Goal: Information Seeking & Learning: Find specific page/section

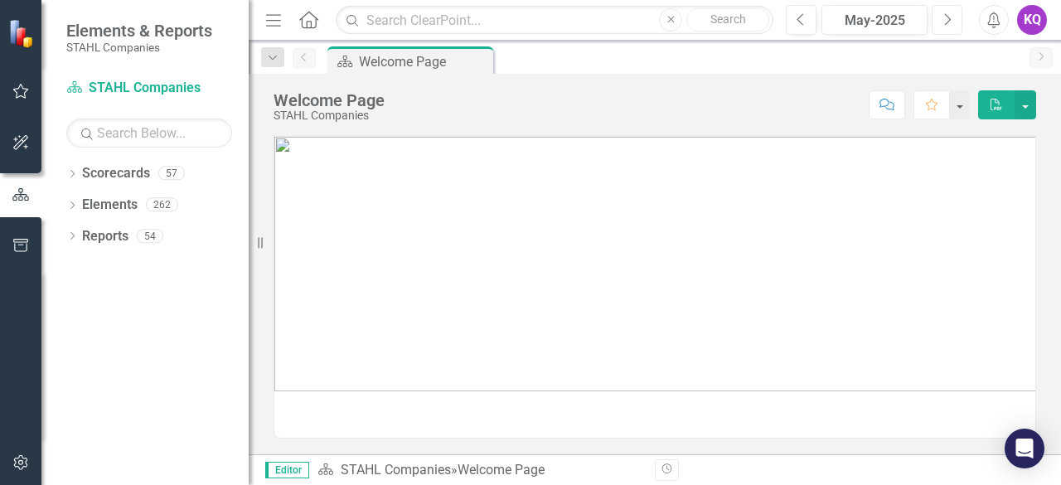
click at [956, 21] on button "Next" at bounding box center [946, 20] width 31 height 30
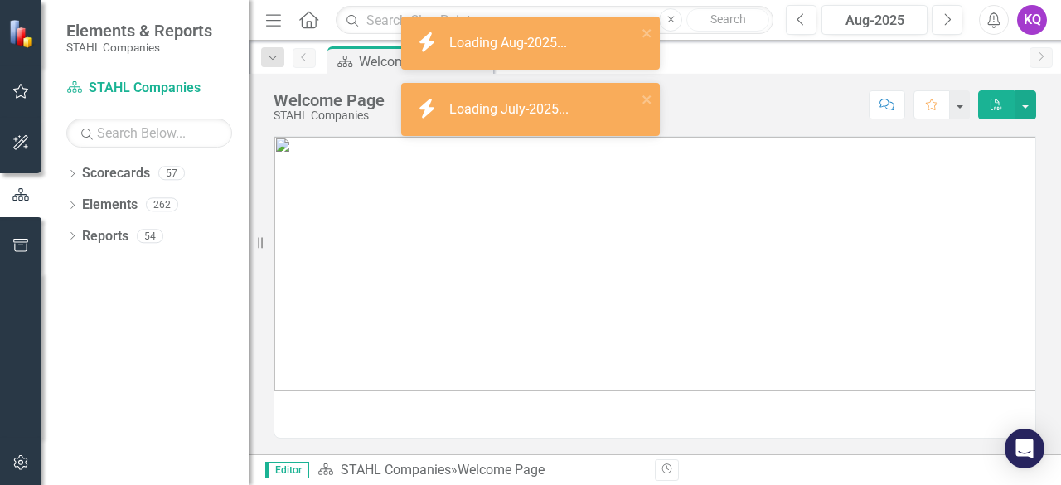
click at [65, 203] on div "Dropdown Scorecards 57 Dropdown [PERSON_NAME] Companies Dropdown ARMY ITES-3s D…" at bounding box center [144, 322] width 207 height 325
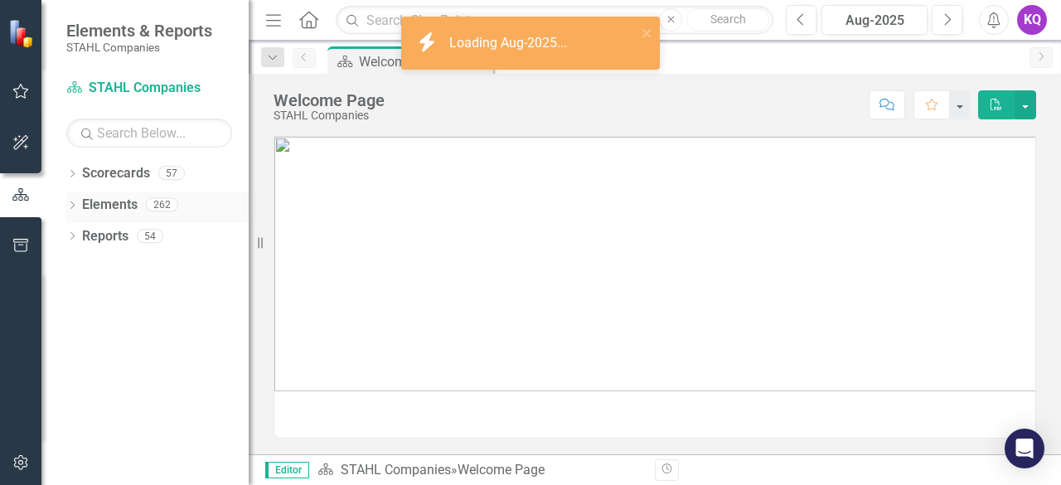
click at [75, 200] on div "Dropdown" at bounding box center [72, 207] width 12 height 14
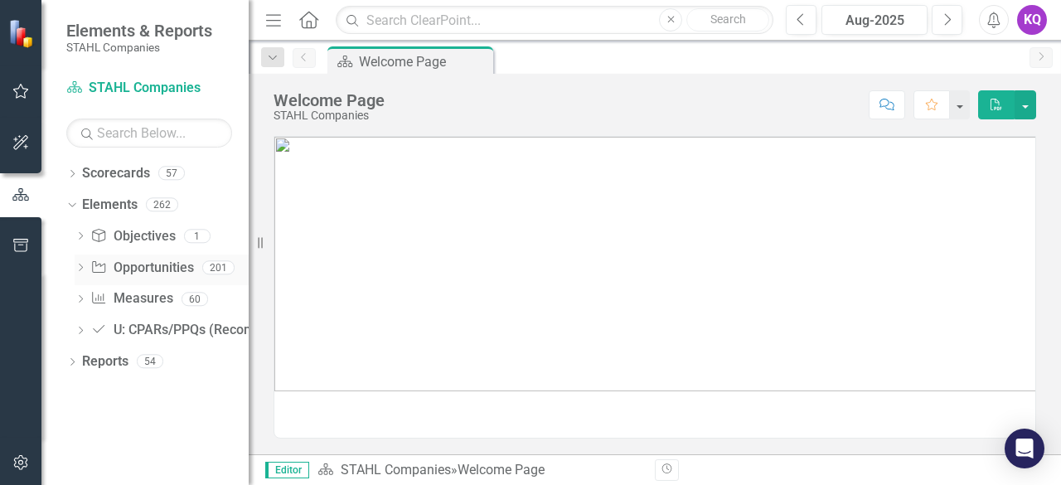
click at [81, 269] on icon "Dropdown" at bounding box center [81, 268] width 12 height 9
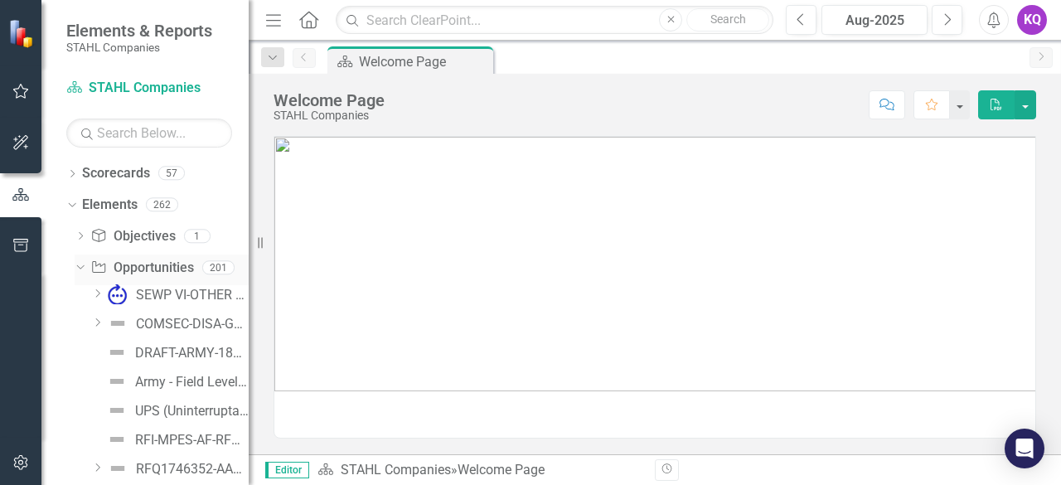
click at [81, 268] on icon "Dropdown" at bounding box center [78, 267] width 9 height 12
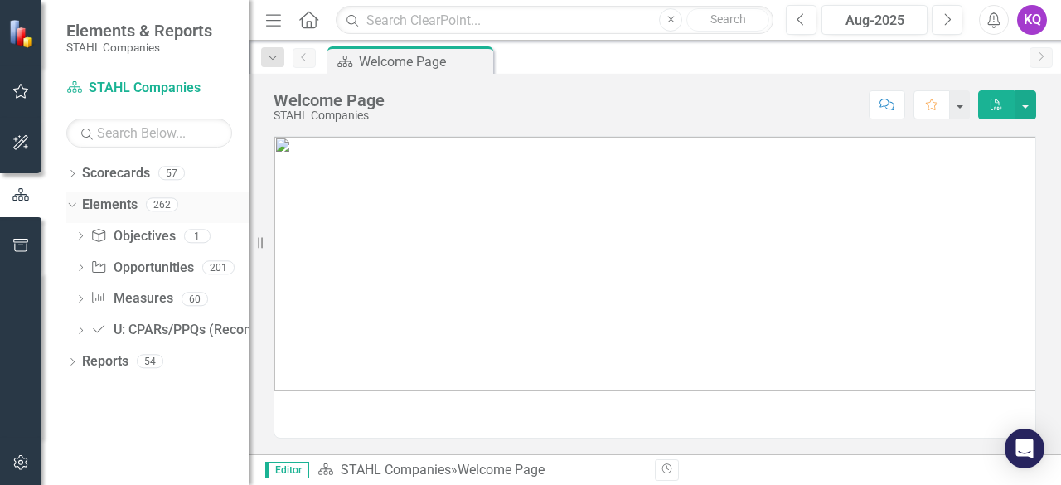
click at [76, 203] on div "Dropdown" at bounding box center [69, 204] width 14 height 12
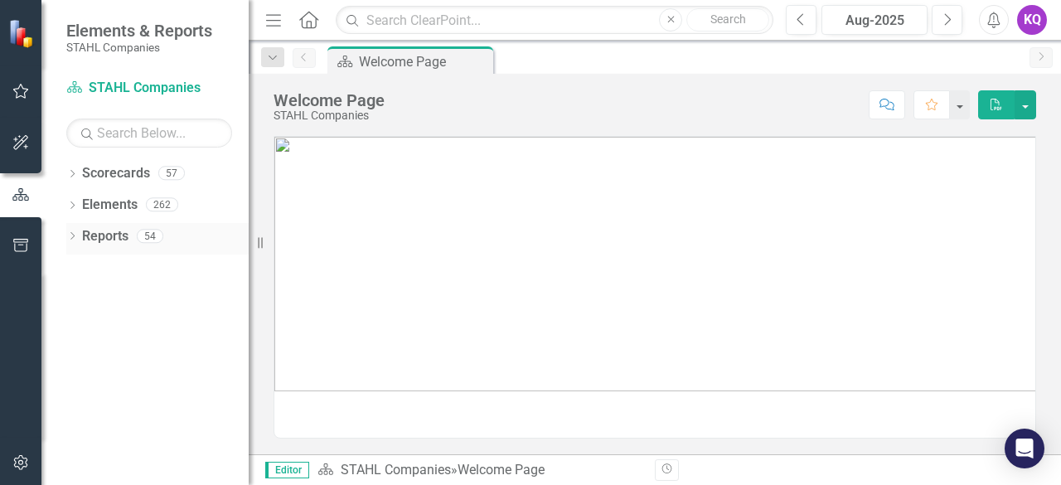
click at [71, 235] on icon "Dropdown" at bounding box center [72, 237] width 12 height 9
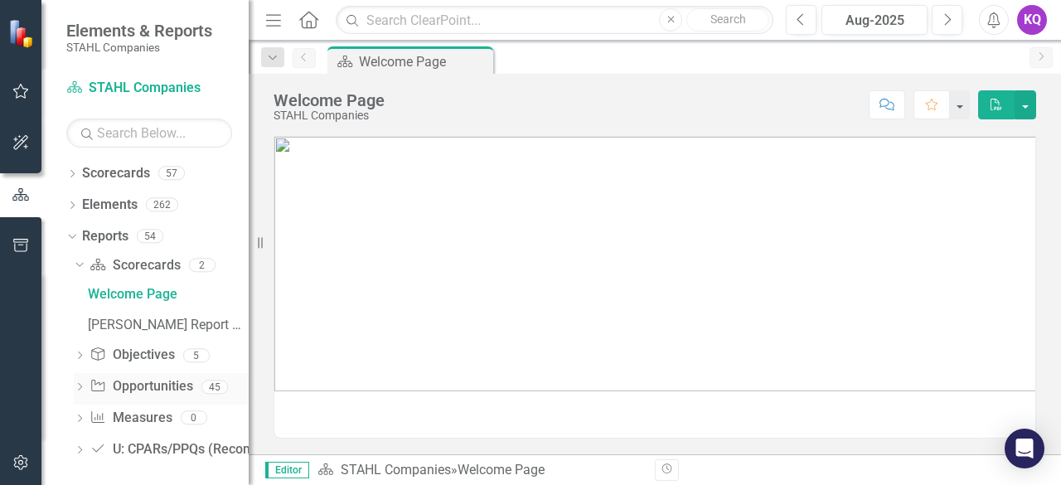
click at [74, 385] on icon "Dropdown" at bounding box center [80, 388] width 12 height 9
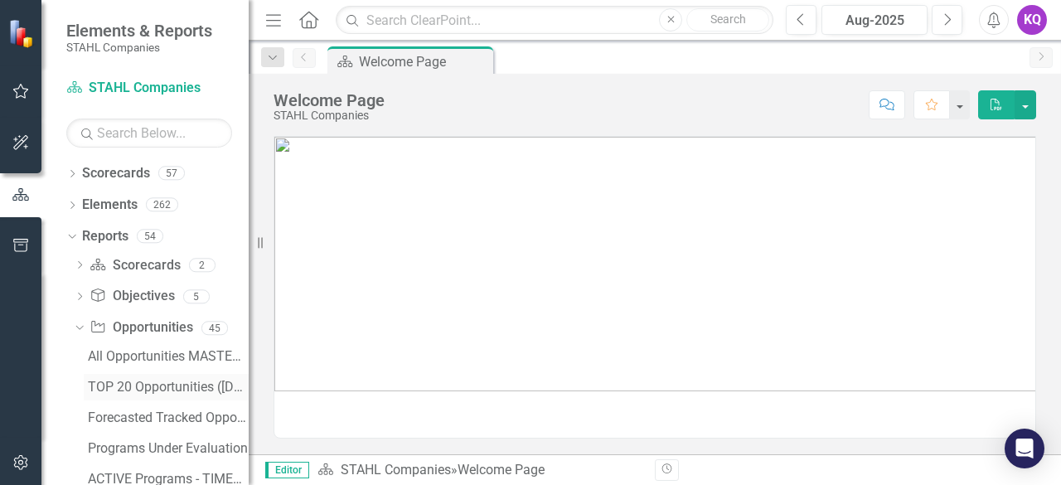
click at [123, 380] on div "TOP 20 Opportunities ([DATE] Process)" at bounding box center [168, 387] width 161 height 15
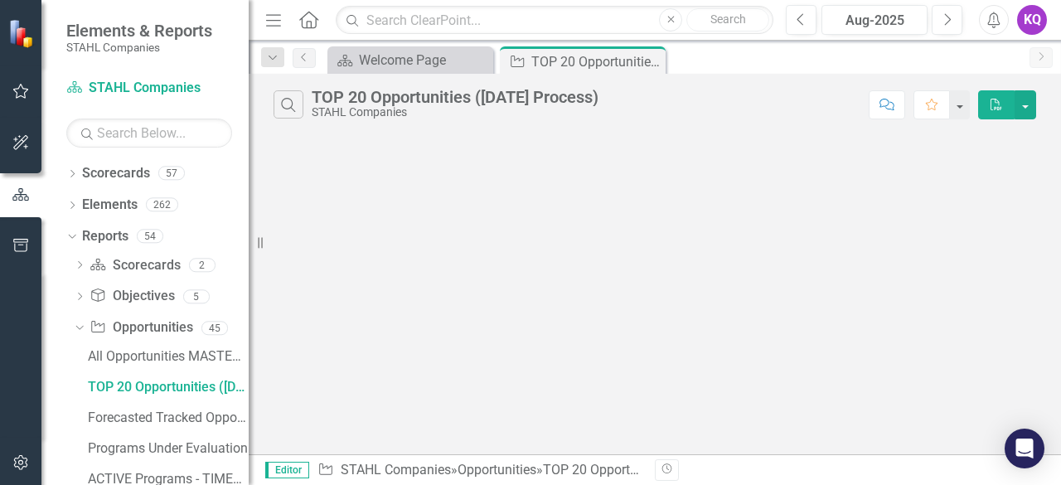
click at [280, 27] on button "Menu" at bounding box center [274, 20] width 22 height 28
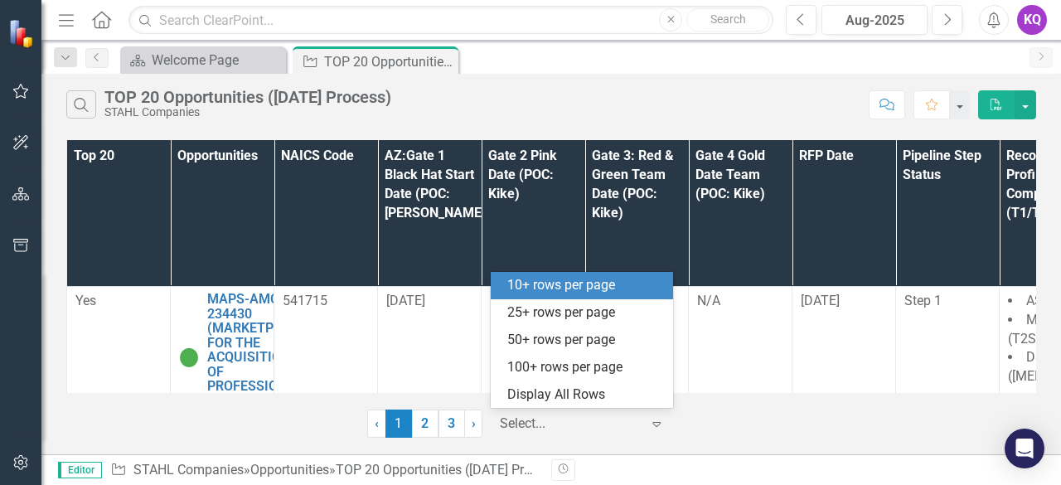
click at [567, 414] on div at bounding box center [570, 424] width 141 height 22
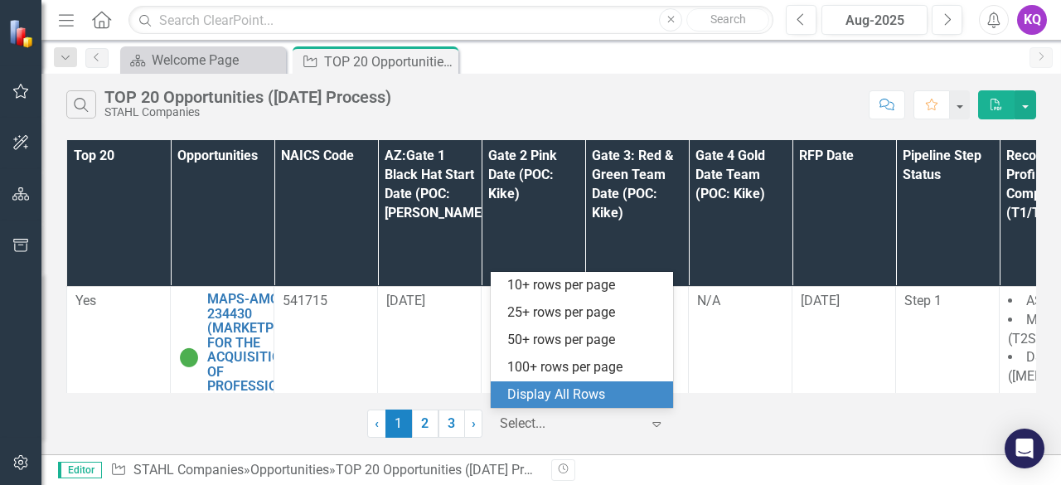
click at [584, 398] on div "Display All Rows" at bounding box center [585, 394] width 156 height 19
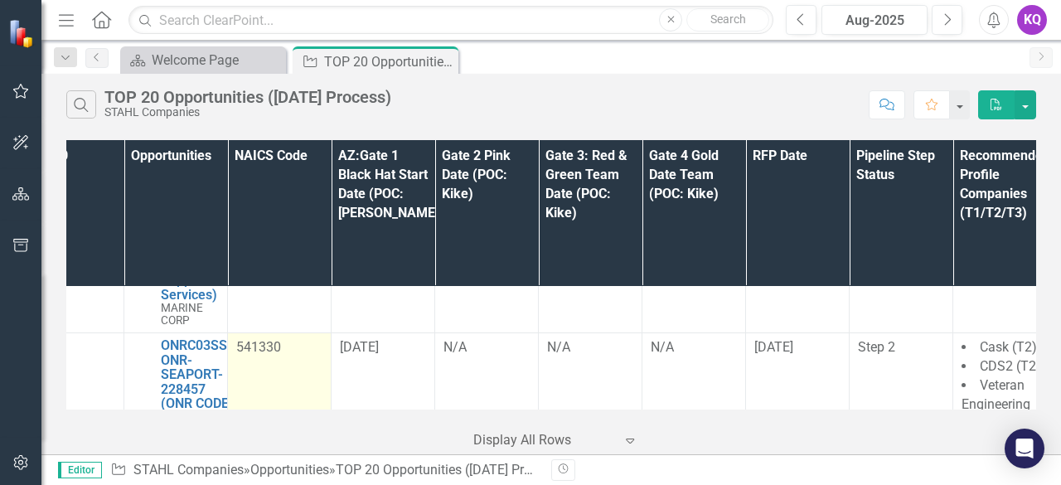
scroll to position [2236, 0]
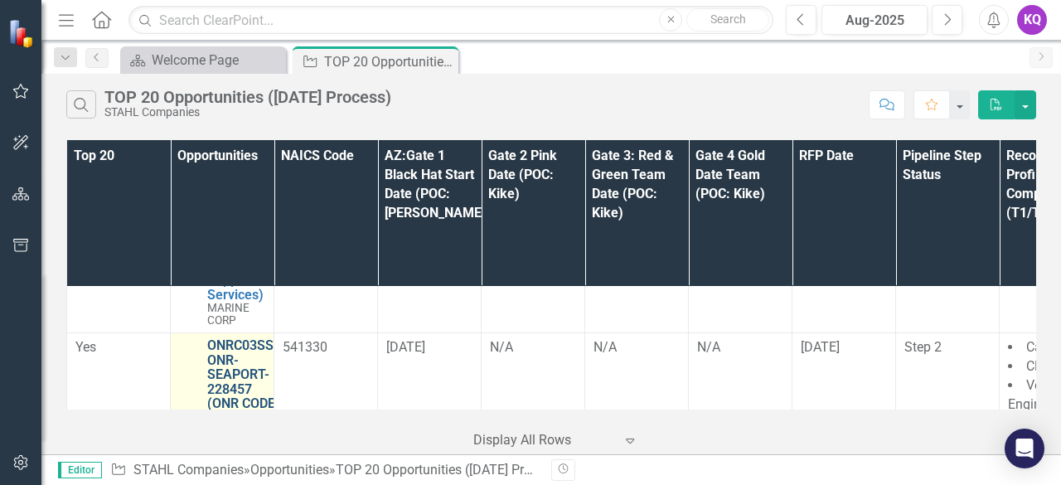
click at [268, 338] on link "ONRC03SS-ONR-SEAPORT-228457 (ONR CODE 03 SUPPORT SERVICES (SEAPORT NXG)) - Janu…" at bounding box center [242, 418] width 71 height 161
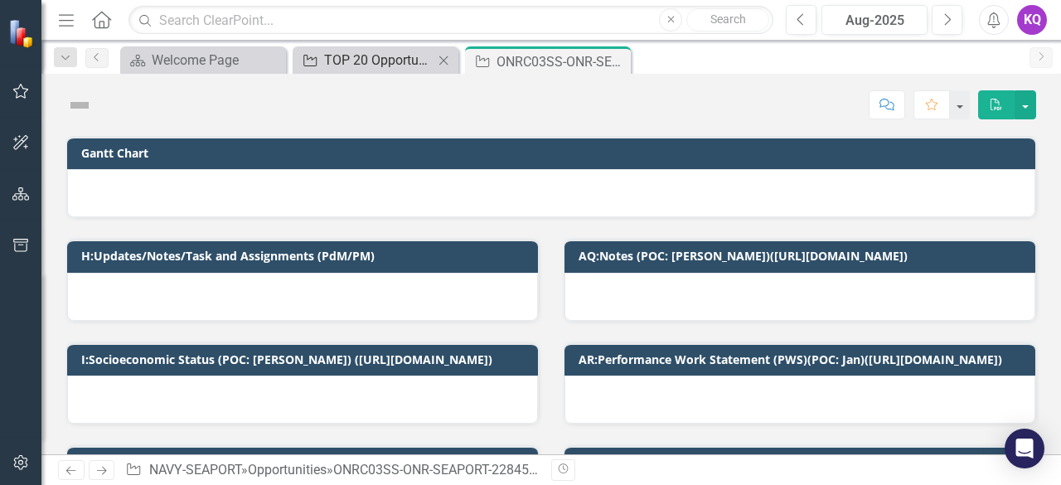
click at [327, 50] on div "TOP 20 Opportunities ([DATE] Process)" at bounding box center [378, 60] width 109 height 21
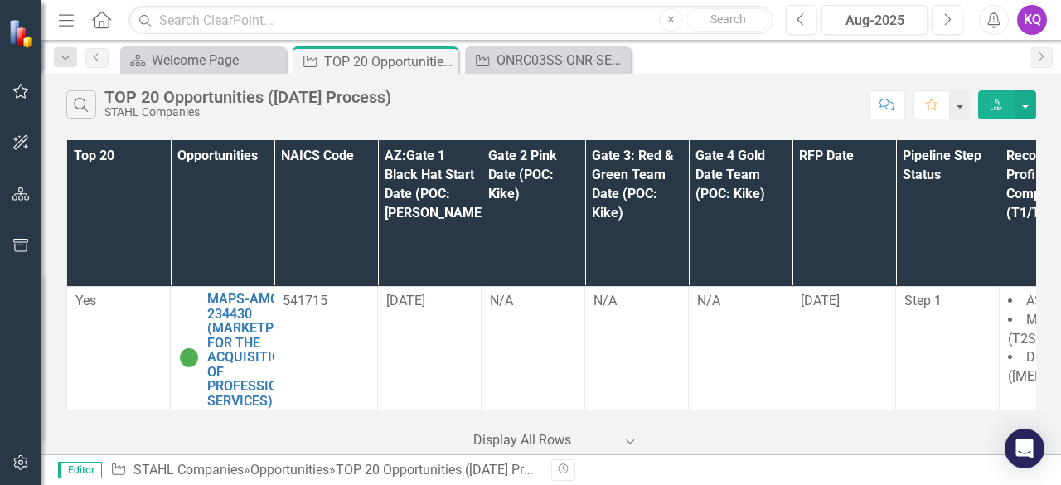
scroll to position [2236, 509]
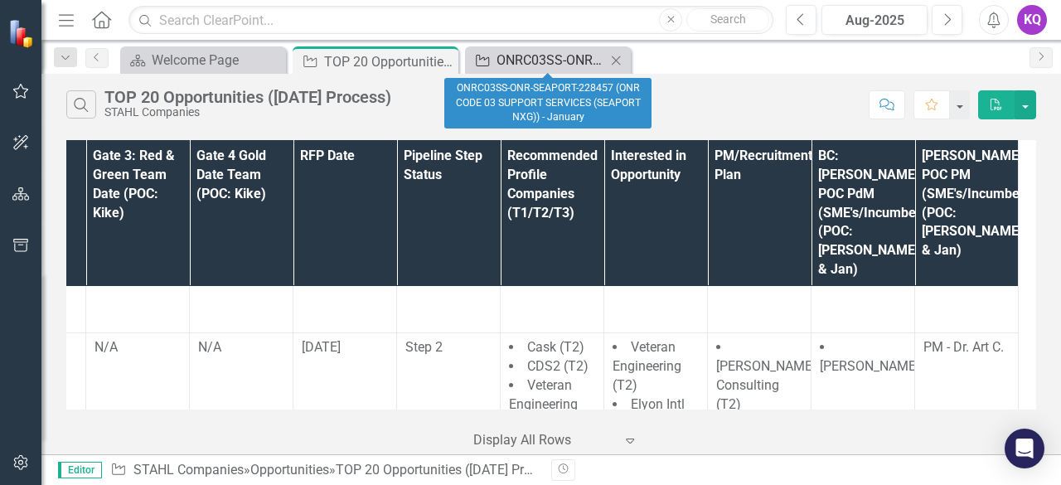
click at [527, 53] on div "ONRC03SS-ONR-SEAPORT-228457 (ONR CODE 03 SUPPORT SERVICES (SEAPORT NXG)) - Janu…" at bounding box center [550, 60] width 109 height 21
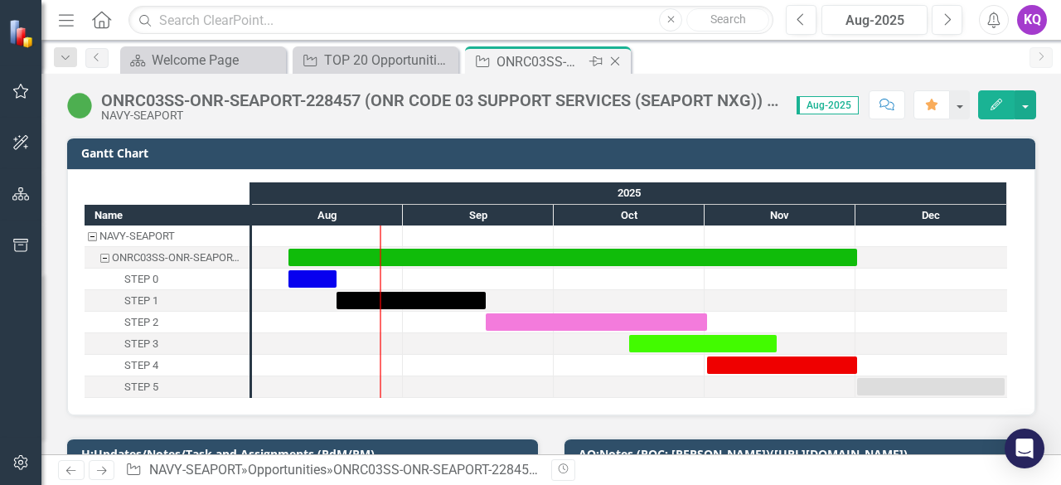
click at [613, 62] on icon at bounding box center [615, 61] width 9 height 9
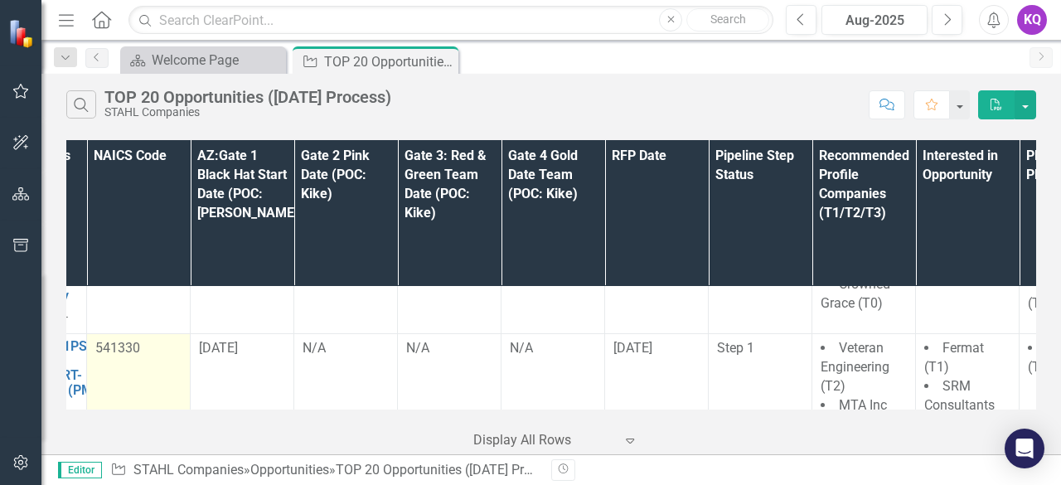
scroll to position [2431, 0]
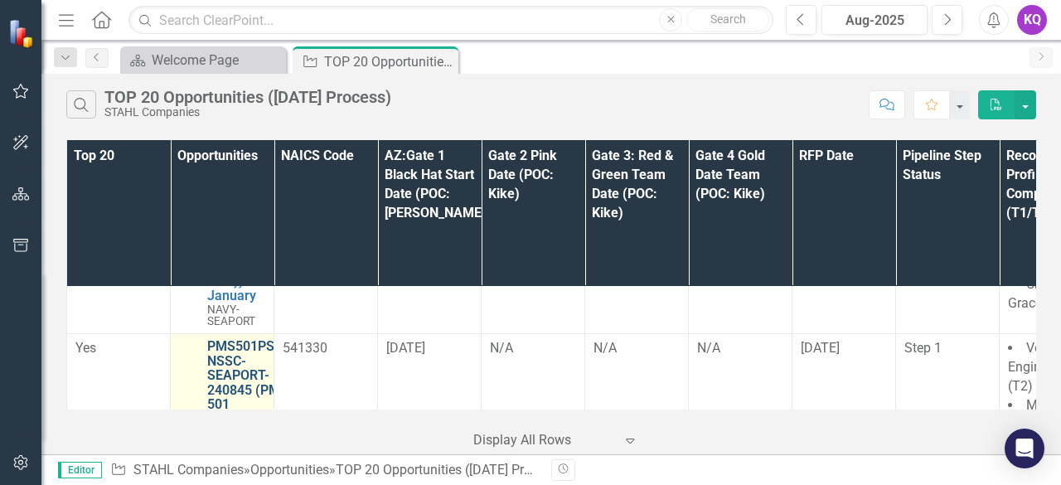
click at [247, 339] on link "PMS501PSS-NSSC-SEAPORT-240845 (PMS 501 PROFESSIONAL SUPPORT SERVICES (SEAPORT N…" at bounding box center [255, 412] width 96 height 146
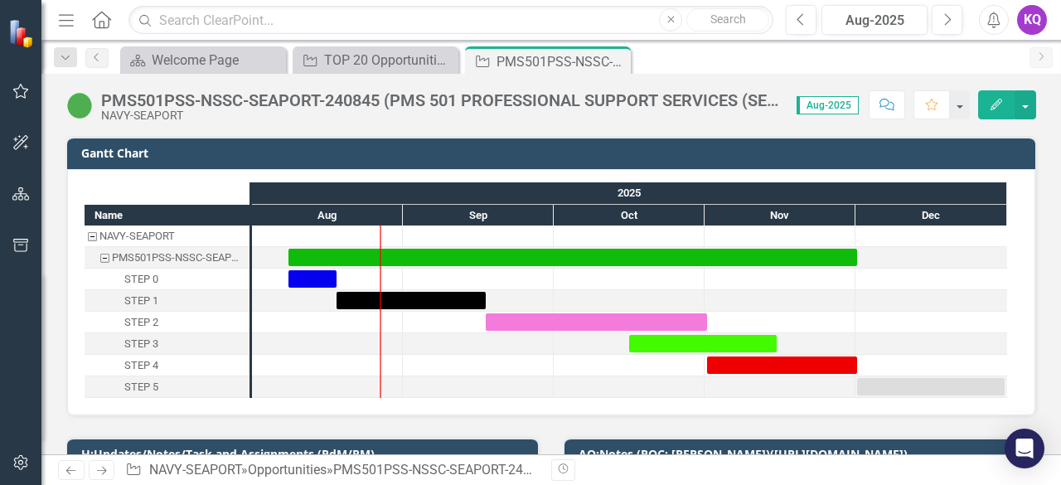
scroll to position [220, 0]
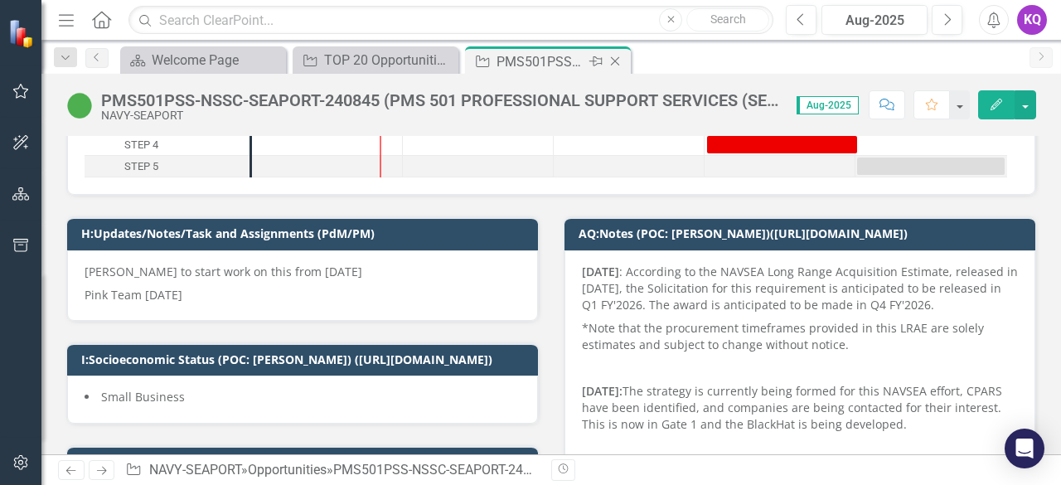
click at [615, 60] on icon "Close" at bounding box center [615, 61] width 17 height 13
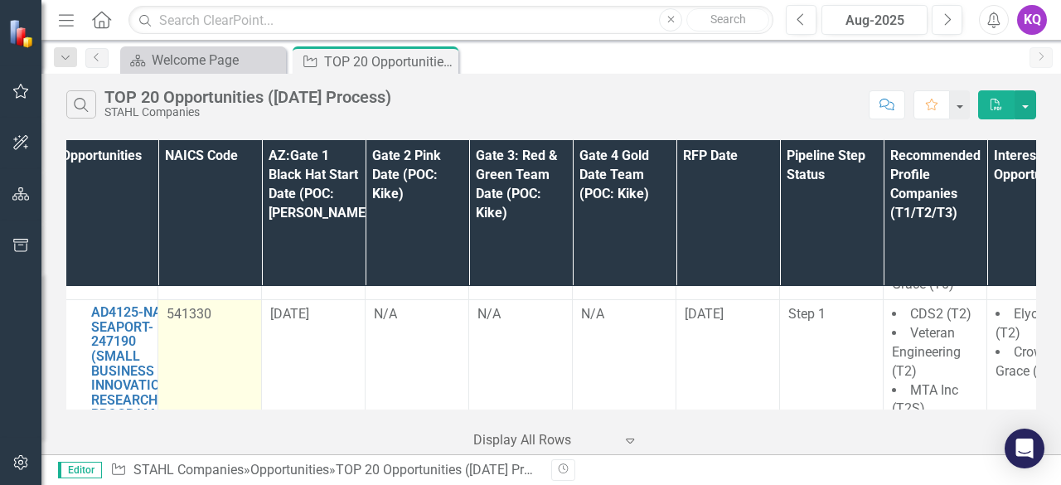
scroll to position [2818, 0]
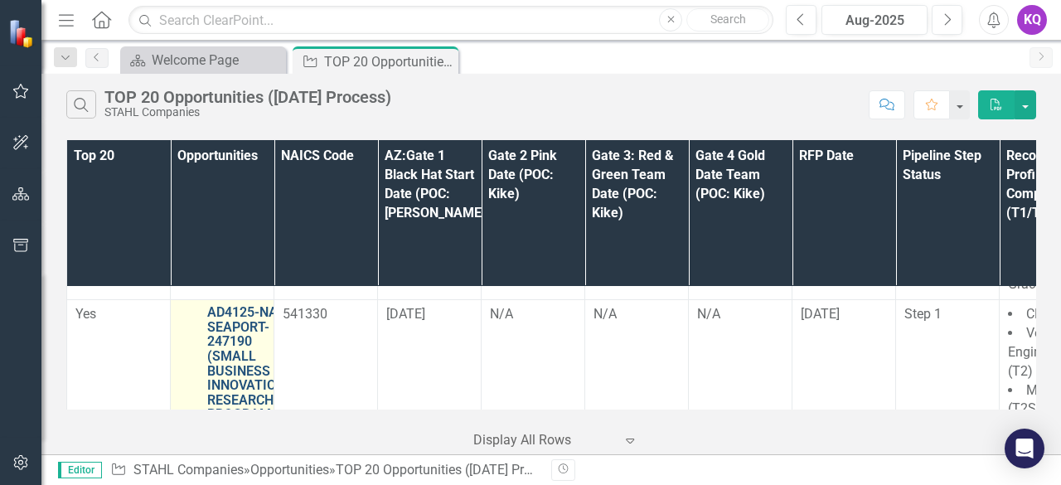
click at [250, 321] on link "AD4125-NASC-SEAPORT-247190 (SMALL BUSINESS INNOVATION RESEARCH PROGRAM AD4125 P…" at bounding box center [253, 414] width 92 height 219
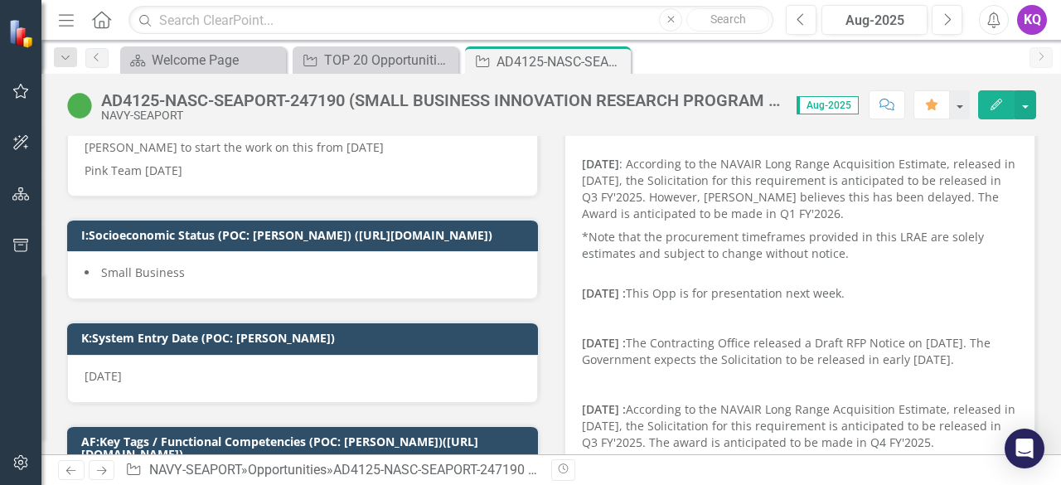
scroll to position [220, 0]
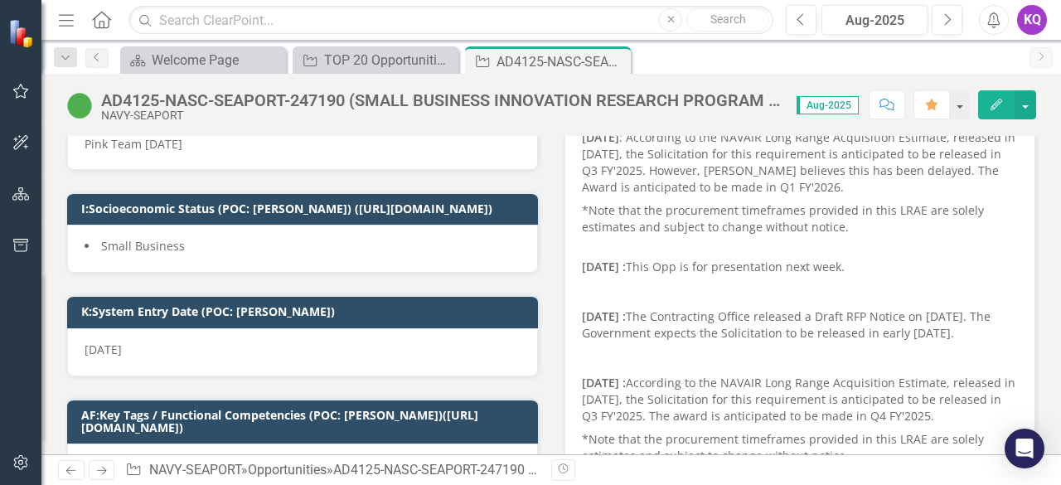
scroll to position [442, 0]
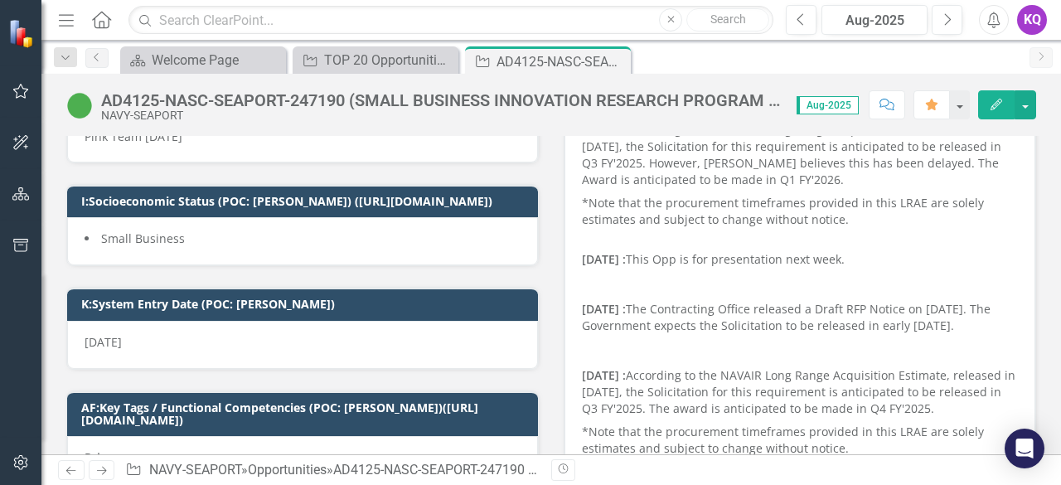
click at [599, 334] on div "[DATE] : The Contracting Office released a Draft RFP Notice on [DATE]. The Gove…" at bounding box center [800, 317] width 436 height 33
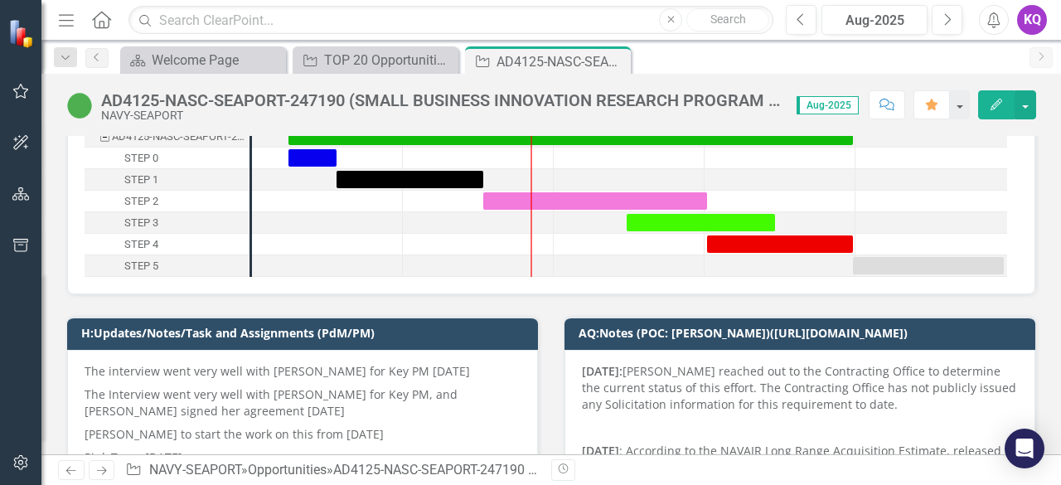
scroll to position [0, 0]
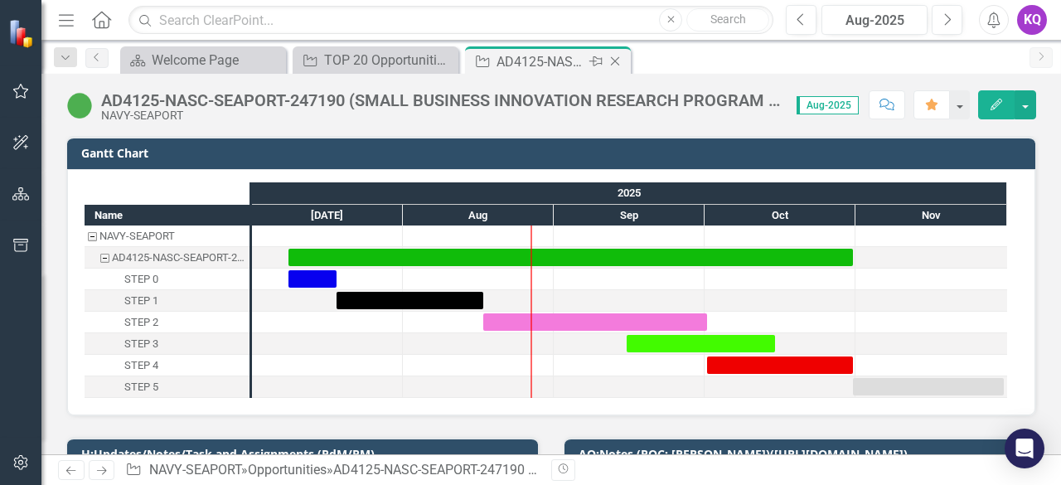
click at [617, 65] on icon "Close" at bounding box center [615, 61] width 17 height 13
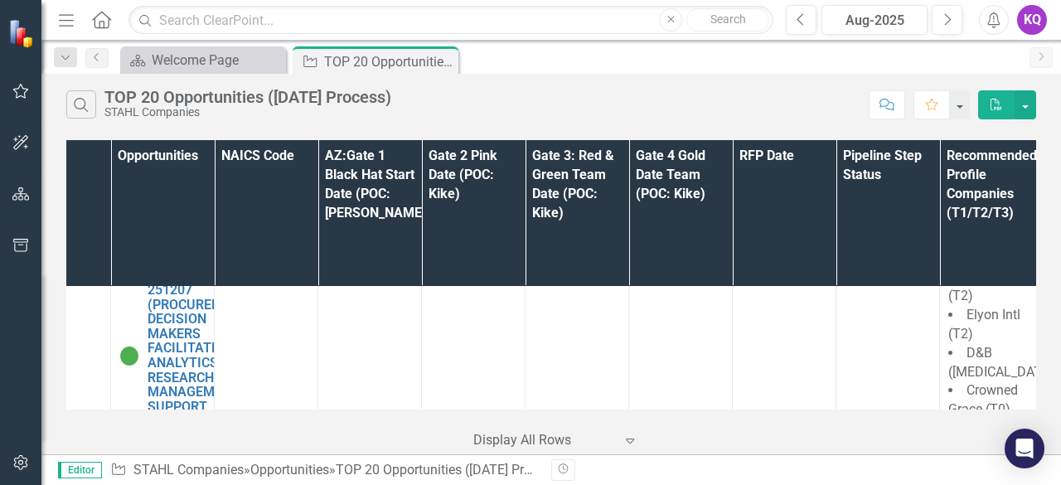
scroll to position [4948, 0]
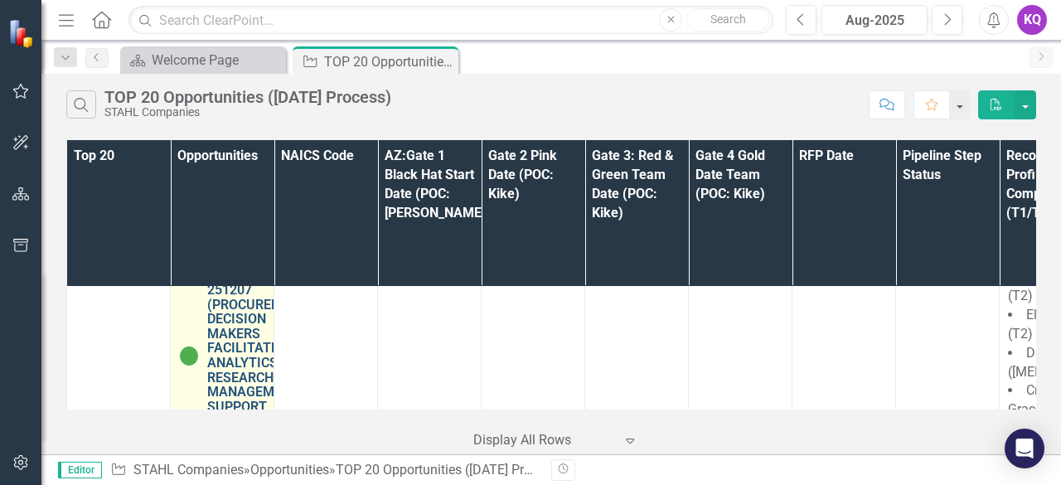
click at [222, 273] on link "PDM-FARM-VA-251207 (PROCUREMENT DECISION MAKERS FACILITATED ANALYTICS RESEARCH …" at bounding box center [257, 348] width 100 height 161
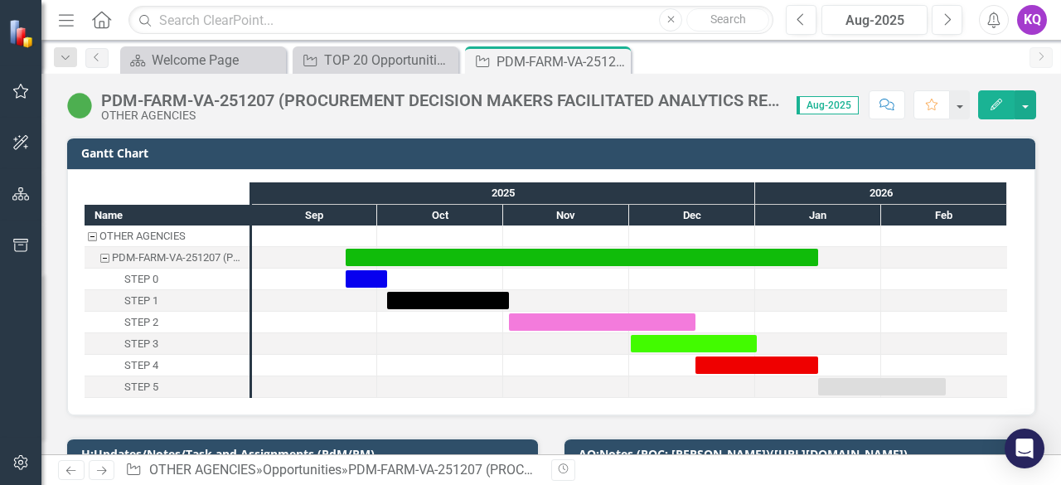
scroll to position [220, 0]
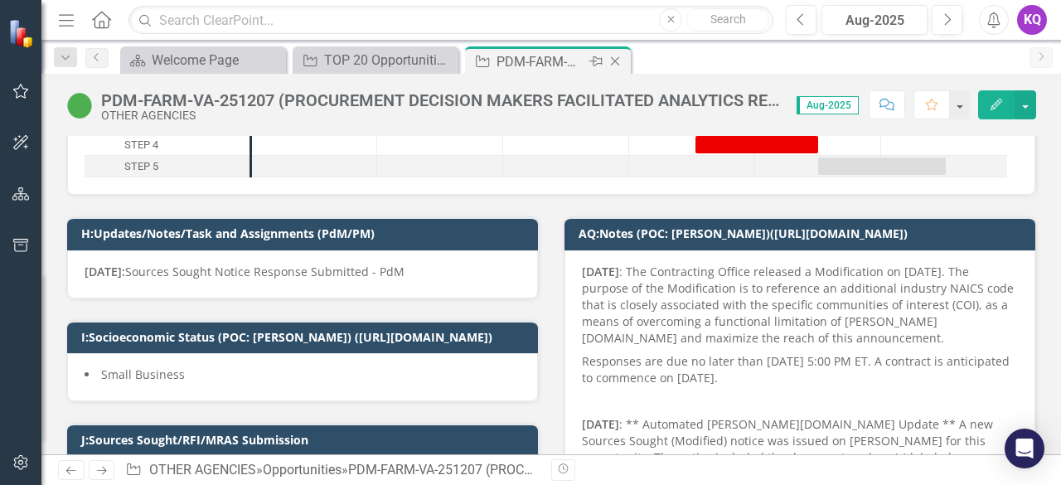
click at [612, 57] on icon "Close" at bounding box center [615, 61] width 17 height 13
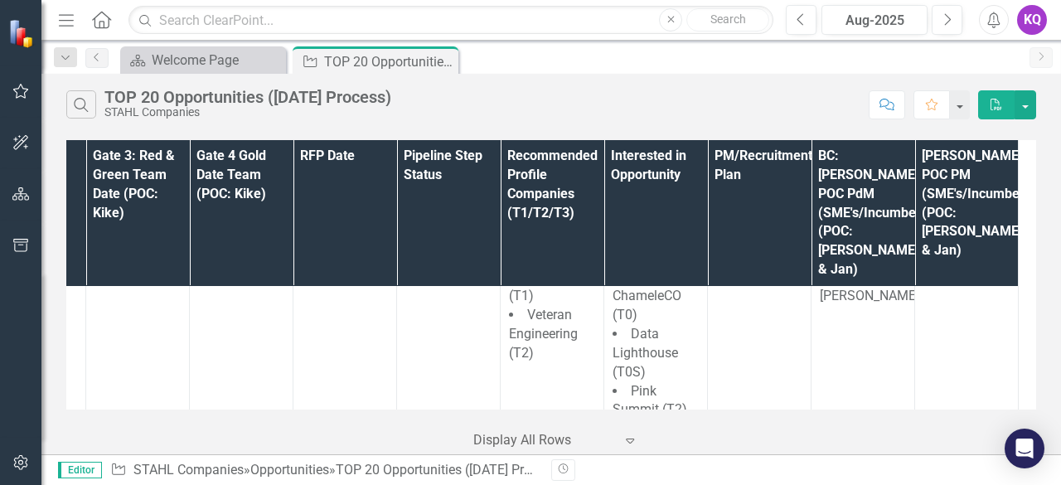
scroll to position [5134, 0]
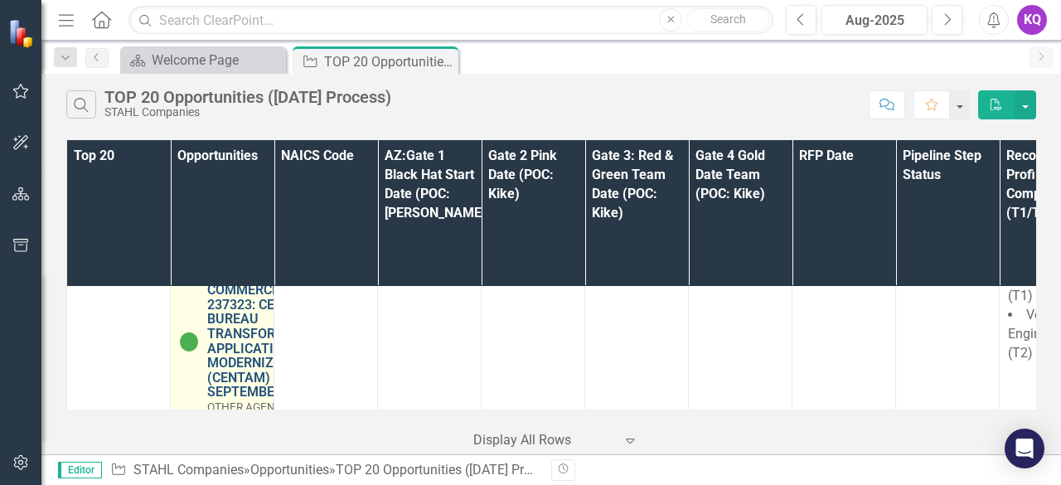
click at [217, 269] on link "CENTAM-USCB-COMMERCE-237323: CENSUS BUREAU TRANSFORMATION APPLICATION MODERNIZA…" at bounding box center [266, 334] width 119 height 131
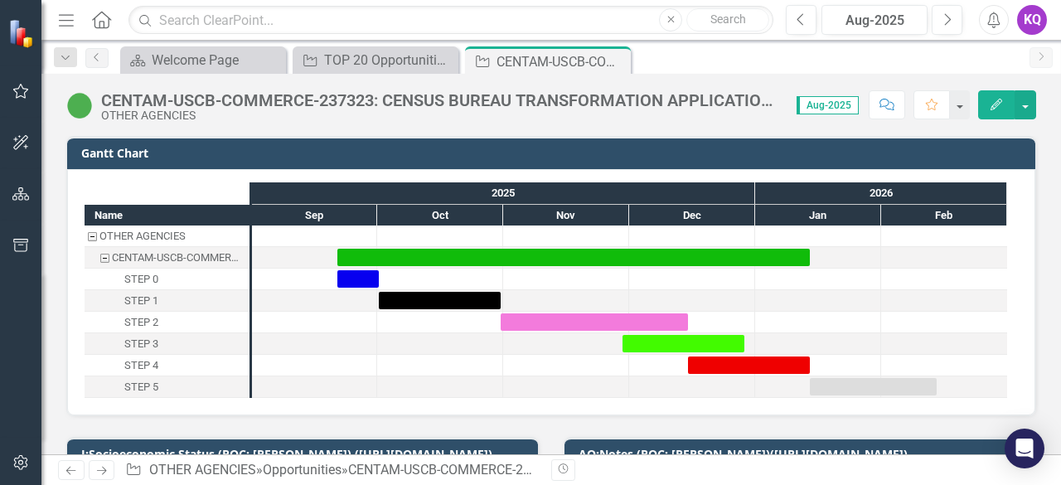
scroll to position [220, 0]
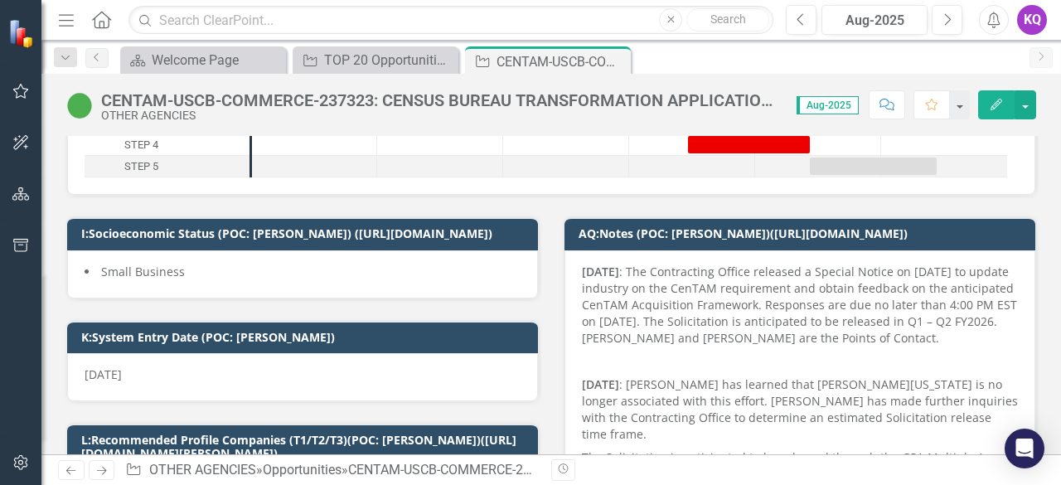
click at [266, 97] on div "CENTAM-USCB-COMMERCE-237323: CENSUS BUREAU TRANSFORMATION APPLICATION MODERNIZA…" at bounding box center [440, 100] width 679 height 18
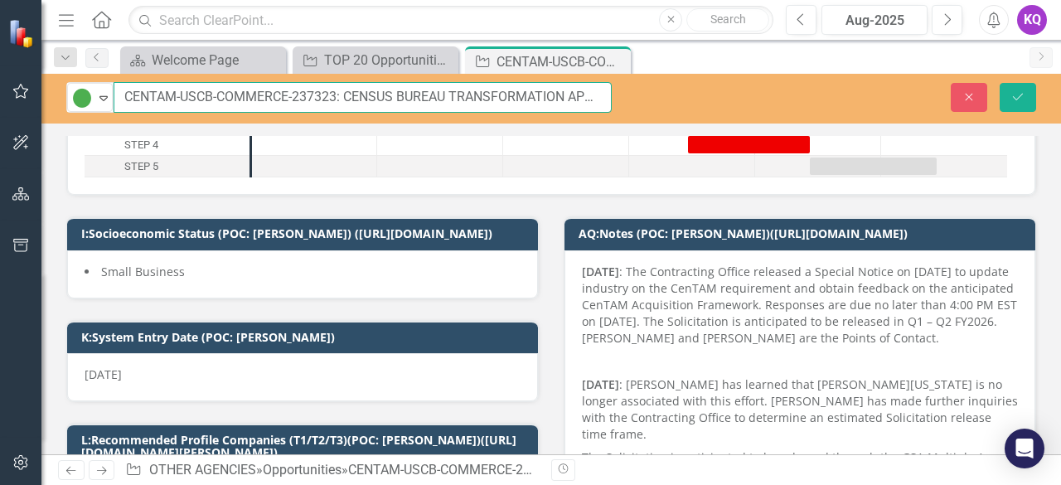
drag, startPoint x: 293, startPoint y: 89, endPoint x: 335, endPoint y: 87, distance: 41.5
click at [335, 87] on input "CENTAM-USCB-COMMERCE-237323: CENSUS BUREAU TRANSFORMATION APPLICATION MODERNIZA…" at bounding box center [363, 97] width 498 height 31
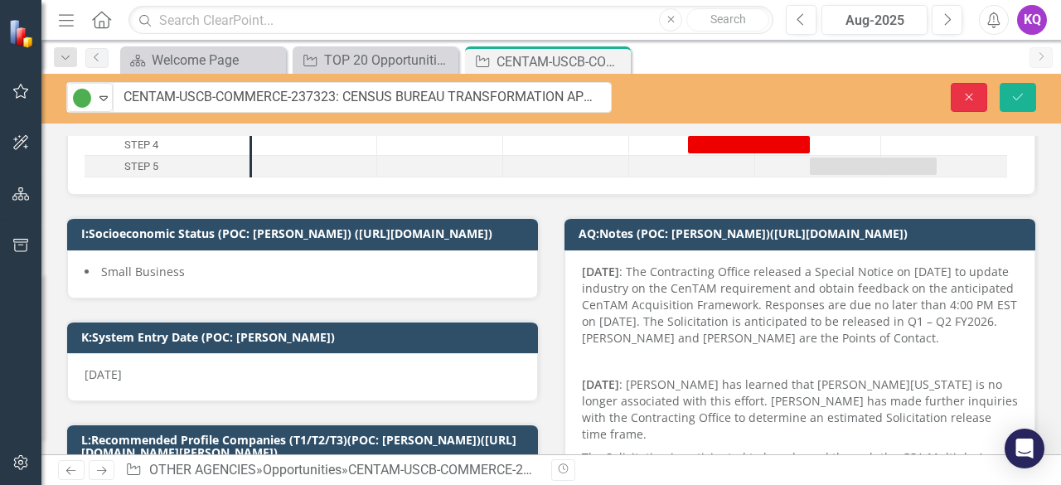
click at [968, 89] on button "Close" at bounding box center [969, 97] width 36 height 29
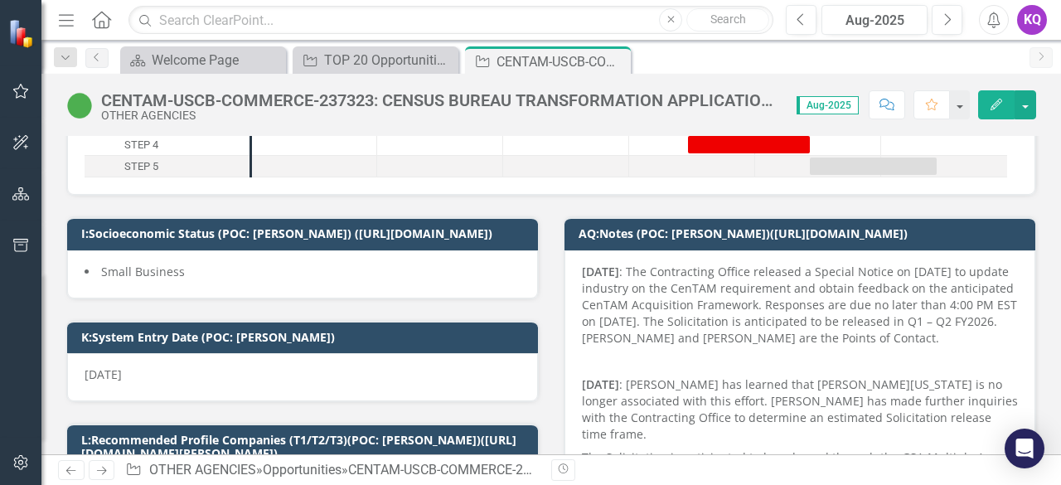
click at [327, 95] on div "CENTAM-USCB-COMMERCE-237323: CENSUS BUREAU TRANSFORMATION APPLICATION MODERNIZA…" at bounding box center [440, 100] width 679 height 18
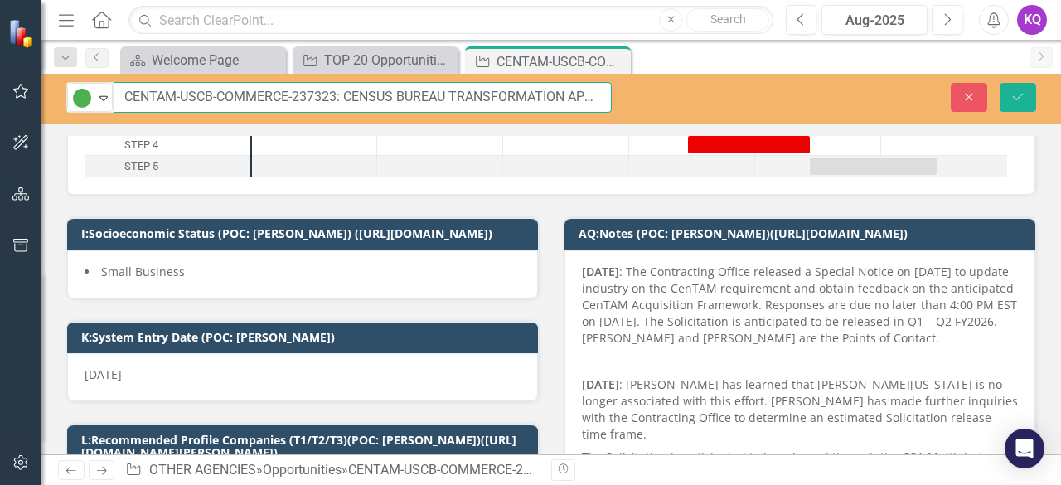
drag, startPoint x: 336, startPoint y: 100, endPoint x: 111, endPoint y: 114, distance: 225.9
click at [111, 114] on div "Active Expand CENTAM-USCB-COMMERCE-237323: CENSUS BUREAU TRANSFORMATION APPLICA…" at bounding box center [550, 99] width 1019 height 50
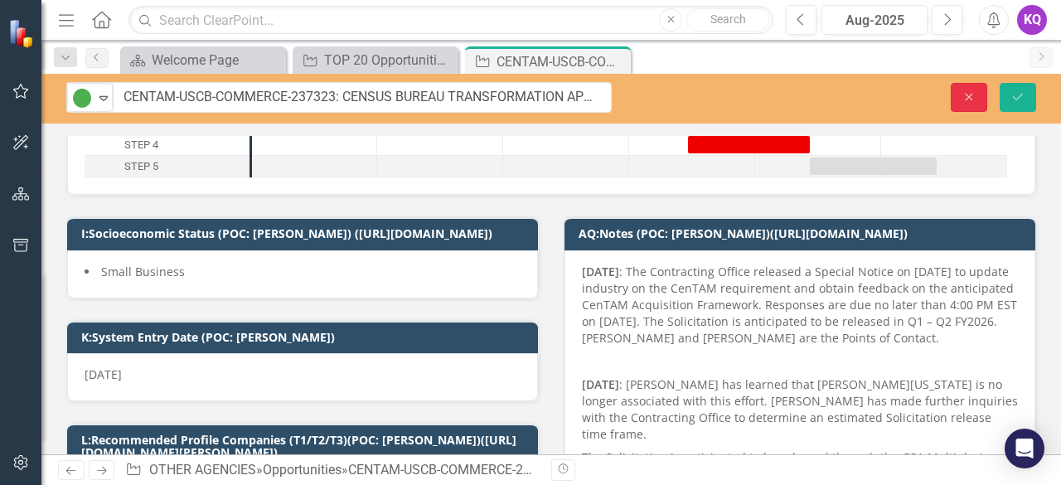
click at [983, 104] on button "Close" at bounding box center [969, 97] width 36 height 29
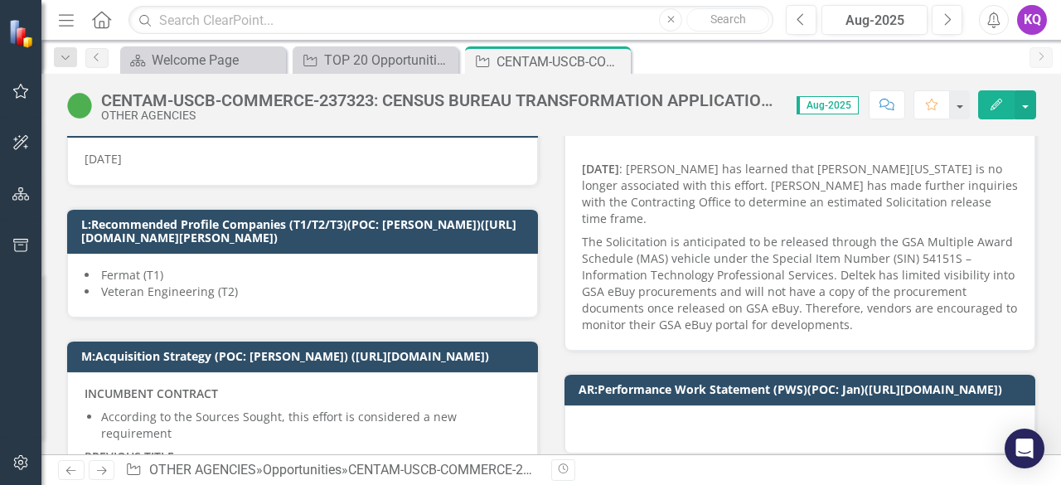
scroll to position [442, 0]
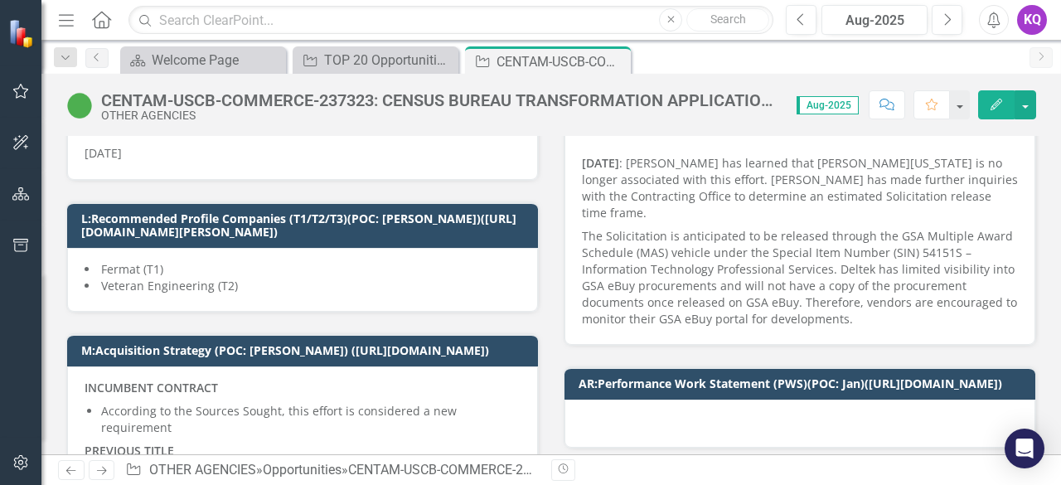
click at [405, 88] on div "CENTAM-USCB-COMMERCE-237323: CENSUS BUREAU TRANSFORMATION APPLICATION MODERNIZA…" at bounding box center [550, 99] width 1019 height 50
click at [485, 97] on div "CENTAM-USCB-COMMERCE-237323: CENSUS BUREAU TRANSFORMATION APPLICATION MODERNIZA…" at bounding box center [440, 100] width 679 height 18
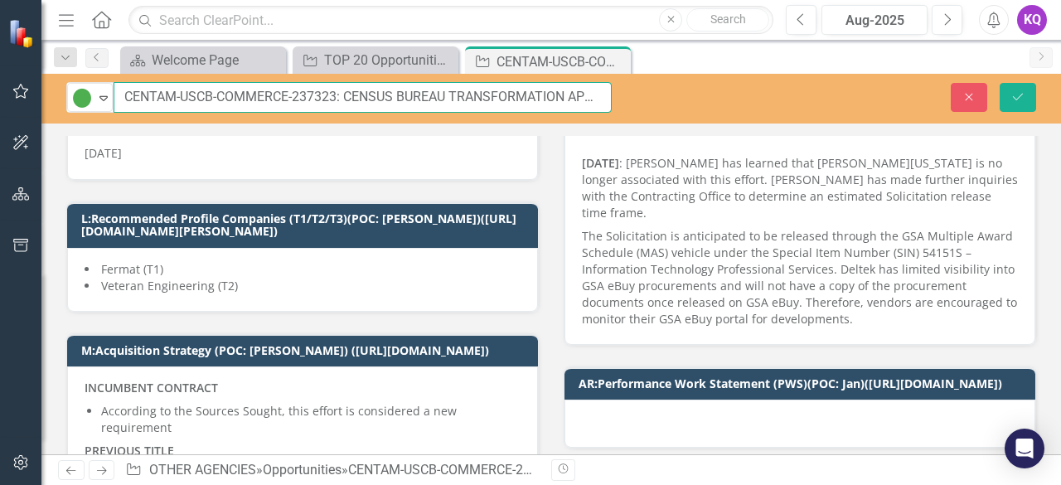
click at [588, 93] on input "CENTAM-USCB-COMMERCE-237323: CENSUS BUREAU TRANSFORMATION APPLICATION MODERNIZA…" at bounding box center [363, 97] width 498 height 31
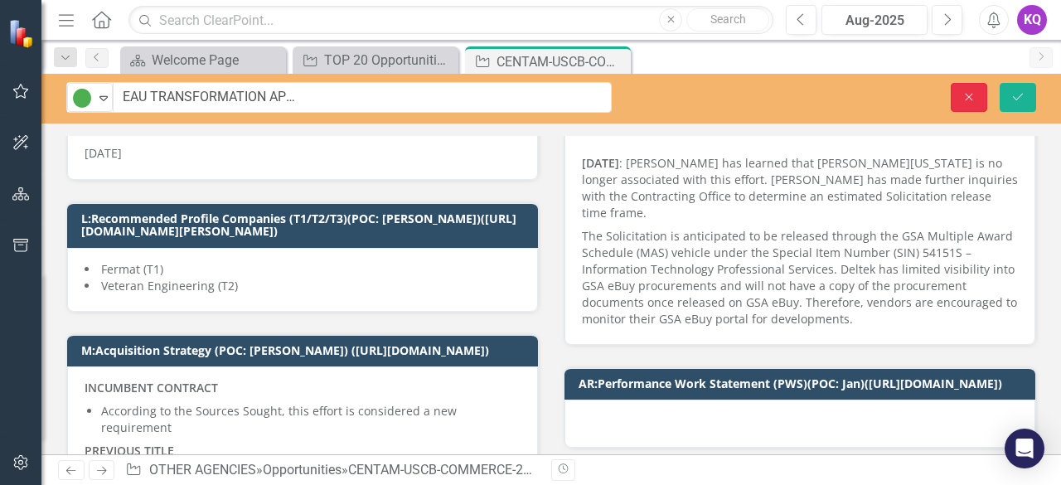
scroll to position [0, 0]
click at [971, 105] on button "Close" at bounding box center [969, 97] width 36 height 29
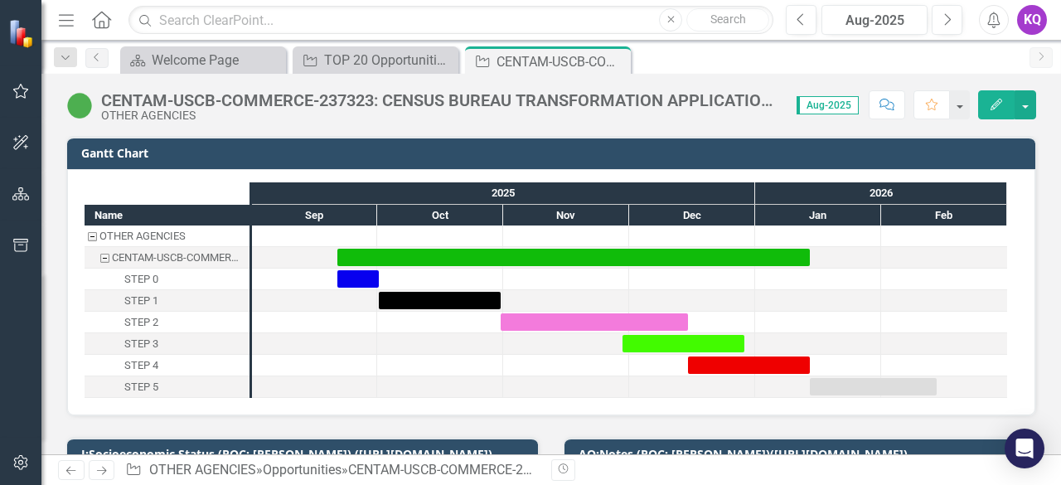
scroll to position [442, 0]
